Goal: Task Accomplishment & Management: Manage account settings

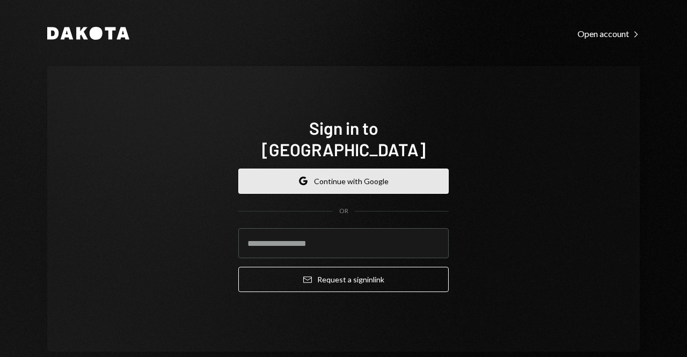
click at [318, 174] on button "Google Continue with Google" at bounding box center [343, 181] width 210 height 25
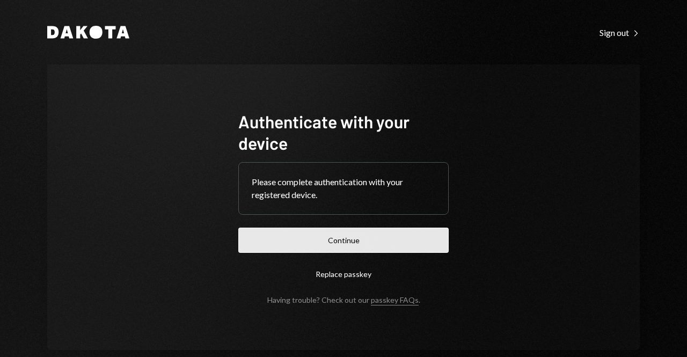
click at [311, 248] on button "Continue" at bounding box center [343, 240] width 210 height 25
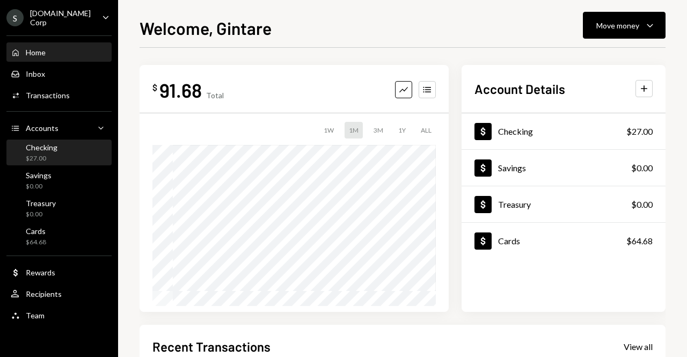
click at [64, 145] on div "Checking $27.00" at bounding box center [59, 153] width 97 height 20
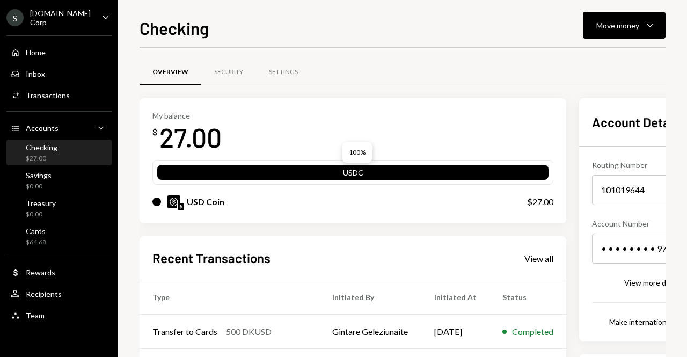
click at [339, 174] on div "USDC" at bounding box center [352, 174] width 391 height 15
click at [638, 37] on button "Move money Caret Down" at bounding box center [624, 25] width 83 height 27
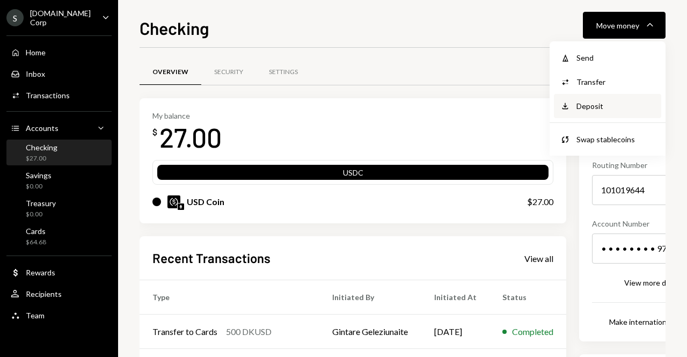
click at [605, 112] on div "Deposit Deposit" at bounding box center [607, 106] width 107 height 24
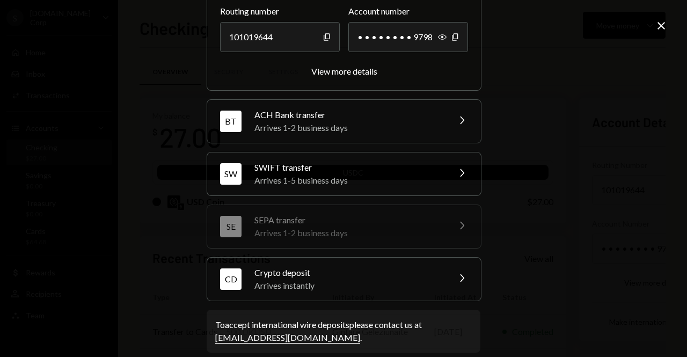
scroll to position [166, 0]
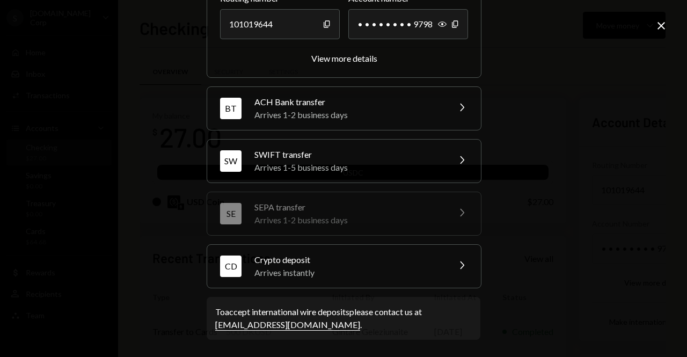
click at [413, 268] on div "Arrives instantly" at bounding box center [348, 272] width 188 height 13
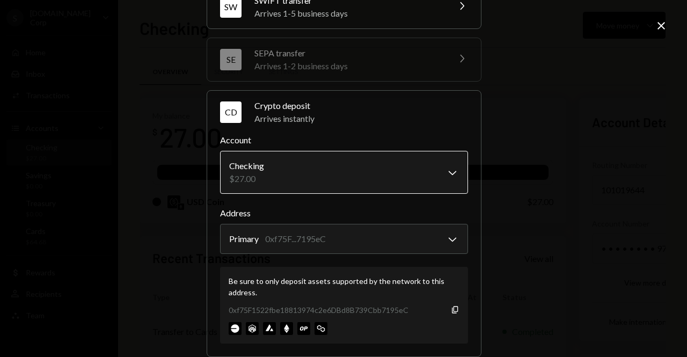
scroll to position [220, 0]
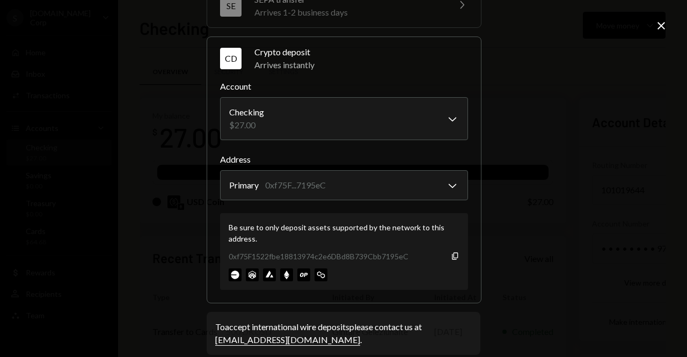
click at [666, 25] on icon "Close" at bounding box center [661, 25] width 13 height 13
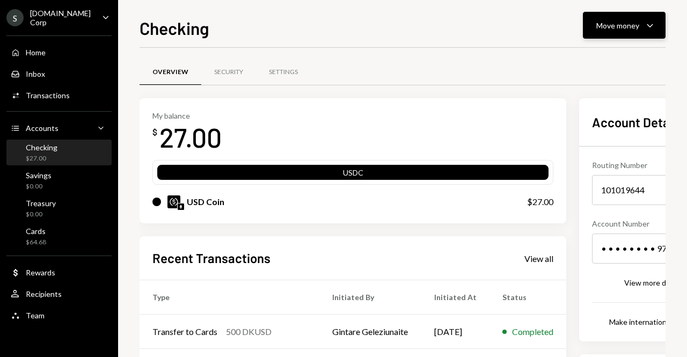
click at [607, 24] on div "Move money" at bounding box center [617, 25] width 43 height 11
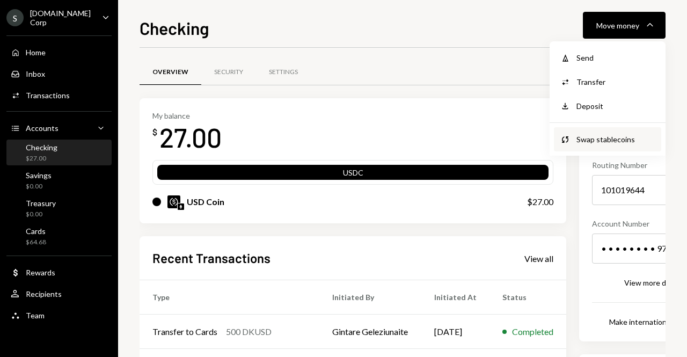
click at [607, 140] on div "Swap stablecoins" at bounding box center [616, 139] width 78 height 11
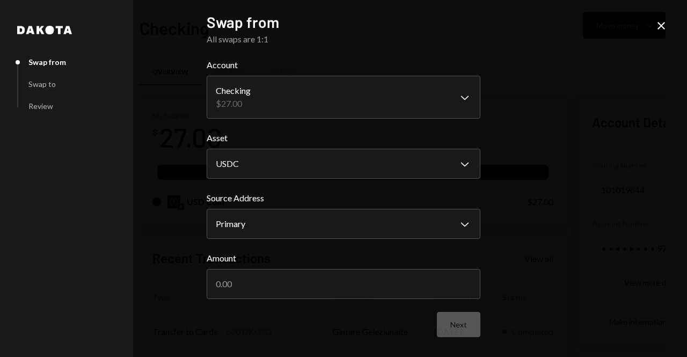
click at [660, 24] on icon at bounding box center [662, 26] width 8 height 8
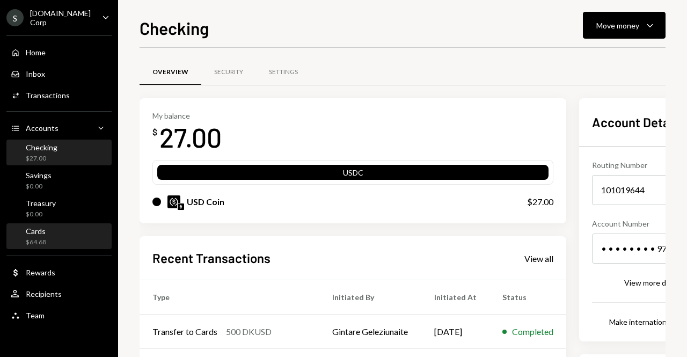
click at [60, 227] on div "Cards $64.68" at bounding box center [59, 237] width 97 height 20
